Goal: Task Accomplishment & Management: Complete application form

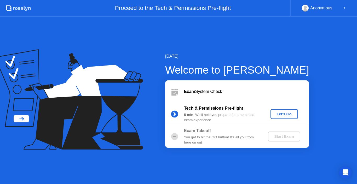
click at [119, 117] on icon at bounding box center [69, 99] width 148 height 100
click at [321, 60] on div "[DATE] Welcome to [PERSON_NAME] Exam System Check Tech & Permissions Pre-flight…" at bounding box center [178, 100] width 357 height 167
click at [290, 112] on div "Let's Go" at bounding box center [283, 114] width 23 height 4
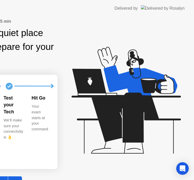
click at [142, 47] on icon at bounding box center [124, 103] width 135 height 134
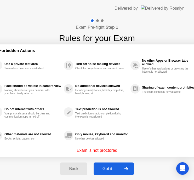
click at [108, 168] on div "Got it" at bounding box center [107, 168] width 25 height 5
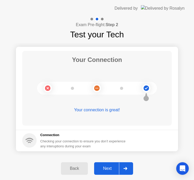
click at [159, 59] on div "Your Connection Your connection is great!" at bounding box center [96, 88] width 149 height 75
click at [110, 168] on div "Next" at bounding box center [107, 168] width 23 height 5
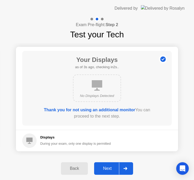
click at [108, 167] on div "Next" at bounding box center [107, 168] width 23 height 5
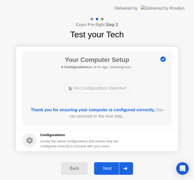
click at [108, 167] on div "Next" at bounding box center [107, 168] width 23 height 5
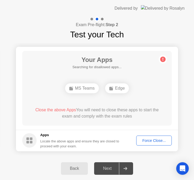
click at [102, 167] on div "Next" at bounding box center [107, 168] width 23 height 5
click at [142, 91] on div "MS Teams Edge" at bounding box center [97, 88] width 120 height 14
click at [156, 141] on div "Force Close..." at bounding box center [154, 140] width 32 height 4
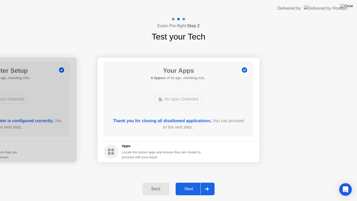
click at [187, 184] on div "Next" at bounding box center [188, 188] width 23 height 5
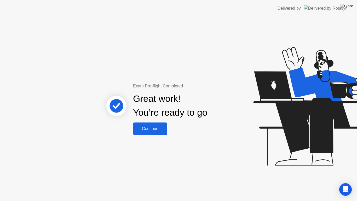
click at [159, 129] on div "Continue" at bounding box center [150, 128] width 31 height 5
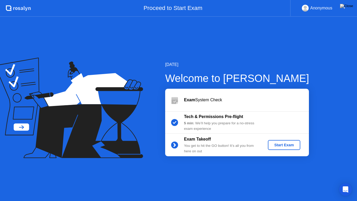
drag, startPoint x: 236, startPoint y: 5, endPoint x: 245, endPoint y: 26, distance: 22.2
click at [245, 26] on app-layout-with-header ".st0{fill:#f0f8ff;} .st1{fill:#d4e3ff;} .st2{fill:#b4c2ff;} background Proceed …" at bounding box center [178, 100] width 357 height 201
click at [239, 43] on div "[DATE] Welcome to [PERSON_NAME] Exam System Check Tech & Permissions Pre-flight…" at bounding box center [178, 109] width 357 height 184
drag, startPoint x: 229, startPoint y: 3, endPoint x: 239, endPoint y: 24, distance: 24.0
click at [239, 24] on app-layout-with-header ".st0{fill:#f0f8ff;} .st1{fill:#d4e3ff;} .st2{fill:#b4c2ff;} background Proceed …" at bounding box center [178, 100] width 357 height 201
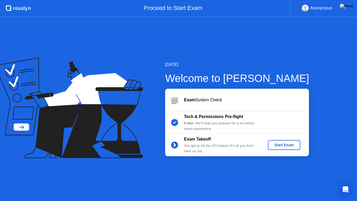
click at [165, 3] on div "Proceed to Start Exam" at bounding box center [160, 8] width 259 height 17
drag, startPoint x: 233, startPoint y: 7, endPoint x: 243, endPoint y: 32, distance: 26.5
click at [243, 32] on app-layout-with-header ".st0{fill:#f0f8ff;} .st1{fill:#d4e3ff;} .st2{fill:#b4c2ff;} background Proceed …" at bounding box center [178, 100] width 357 height 201
click at [289, 145] on div "Start Exam" at bounding box center [284, 145] width 28 height 4
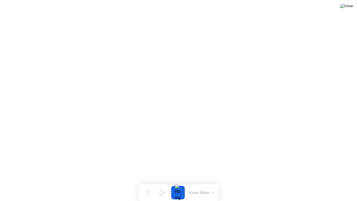
click at [348, 5] on img at bounding box center [346, 6] width 13 height 4
click at [249, 184] on div at bounding box center [178, 201] width 357 height 0
